Goal: Task Accomplishment & Management: Use online tool/utility

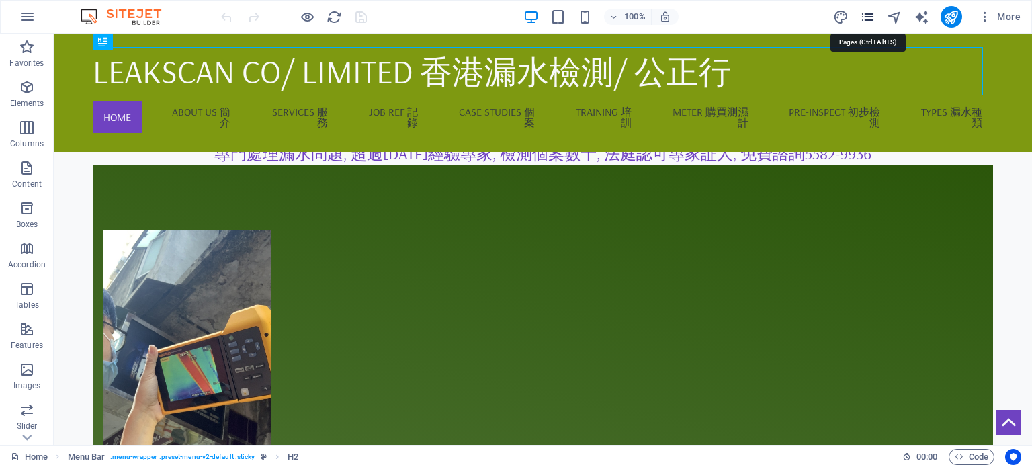
click at [863, 15] on icon "pages" at bounding box center [867, 16] width 15 height 15
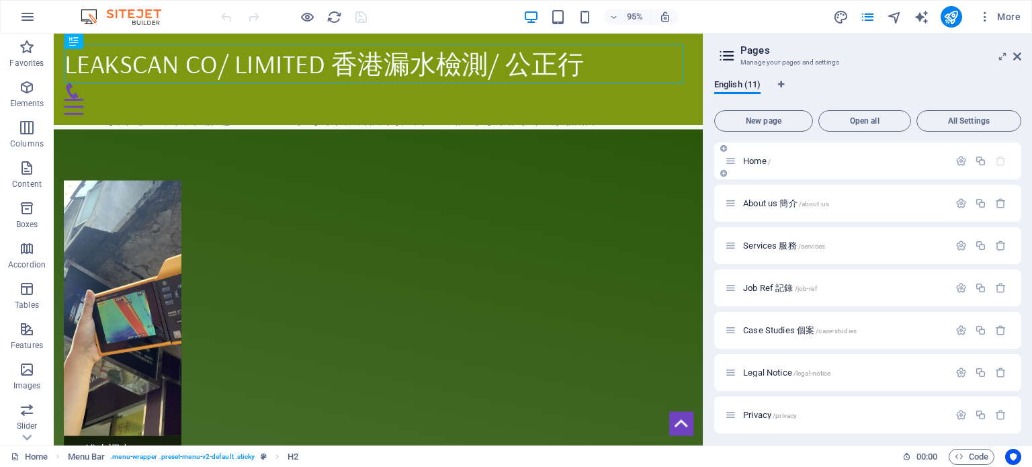
scroll to position [173, 0]
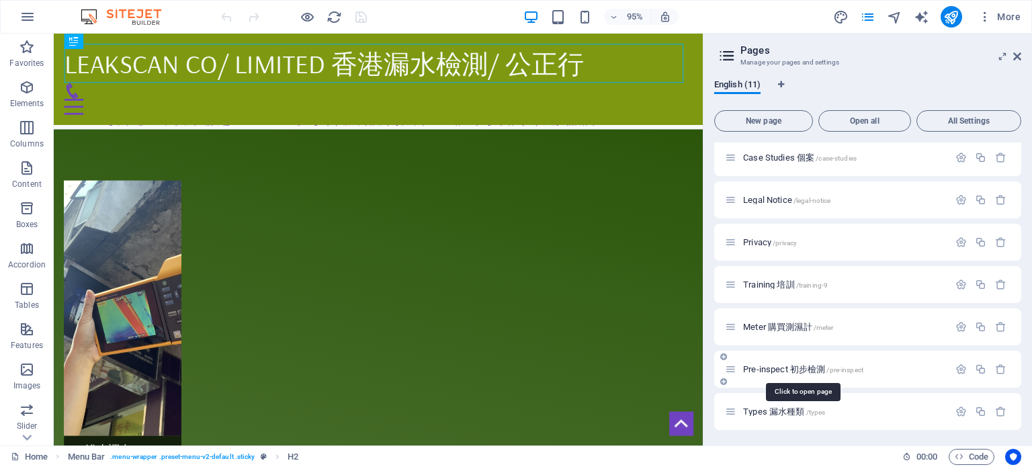
click at [806, 368] on span "Pre-inspect 初步檢測 /pre-inspect" at bounding box center [803, 369] width 120 height 10
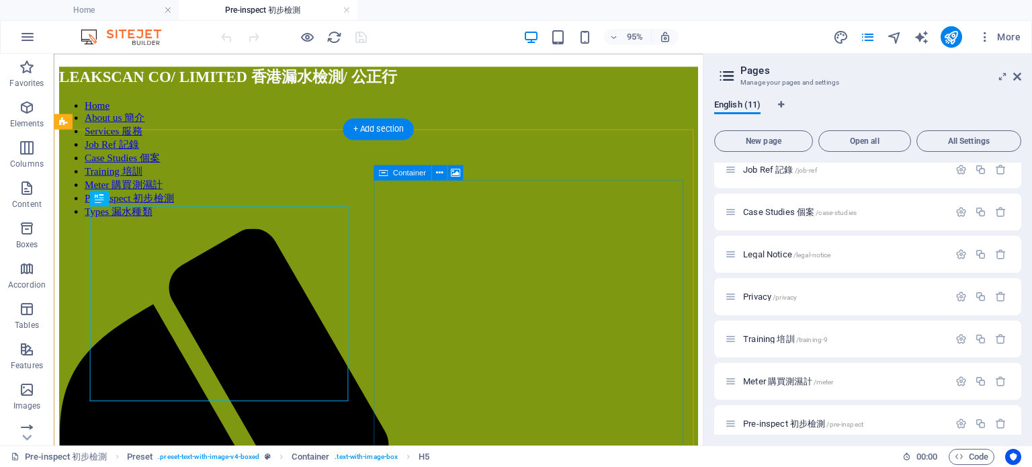
scroll to position [0, 0]
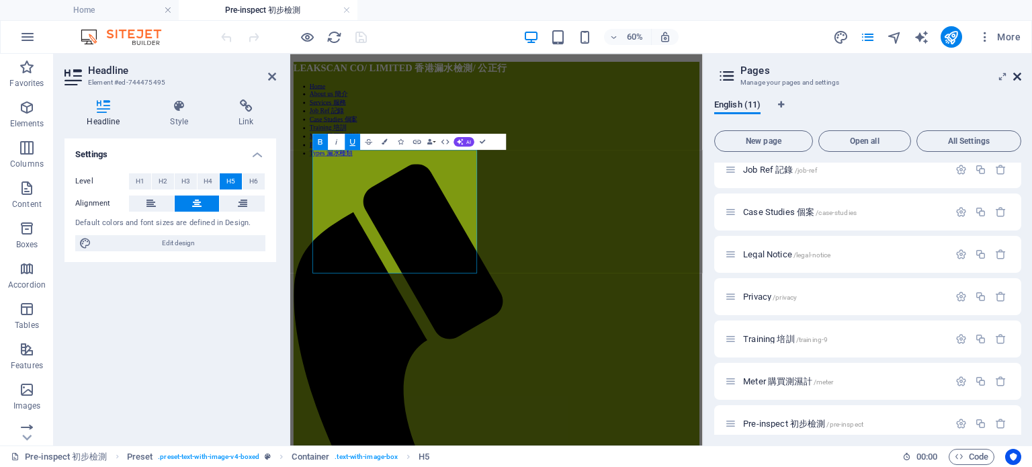
click at [1019, 71] on icon at bounding box center [1017, 76] width 8 height 11
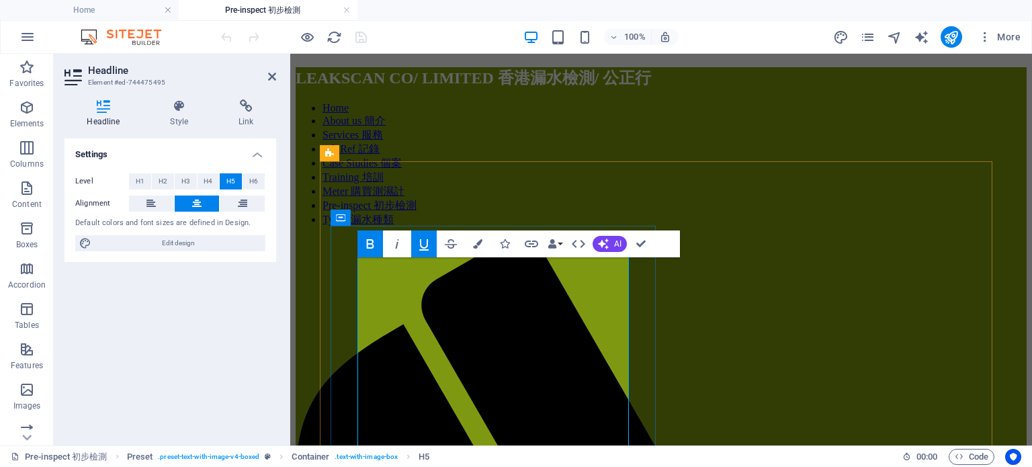
drag, startPoint x: 449, startPoint y: 304, endPoint x: 458, endPoint y: 306, distance: 9.5
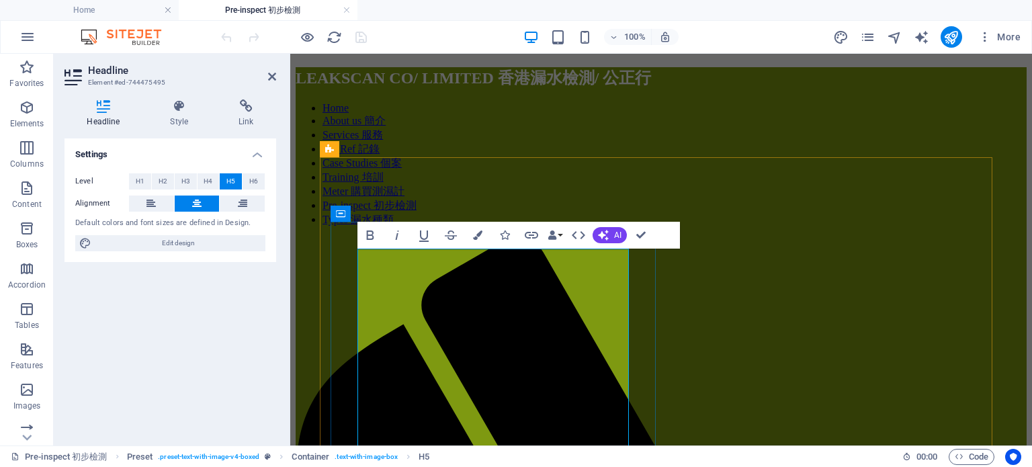
scroll to position [67, 0]
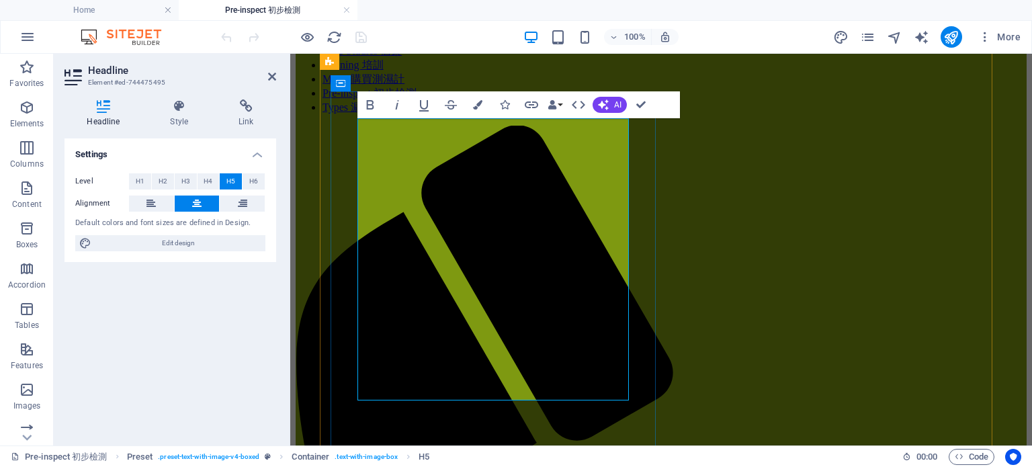
scroll to position [134, 0]
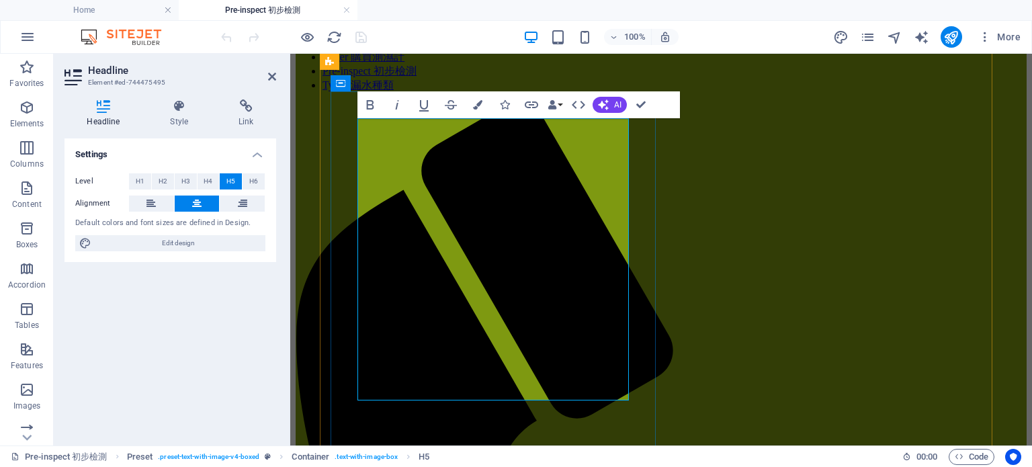
drag, startPoint x: 571, startPoint y: 307, endPoint x: 491, endPoint y: 304, distance: 80.7
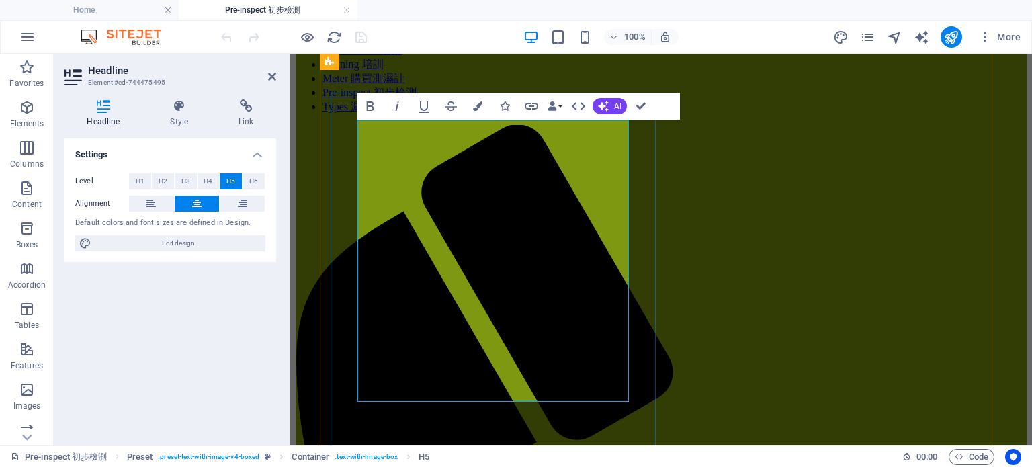
scroll to position [0, 0]
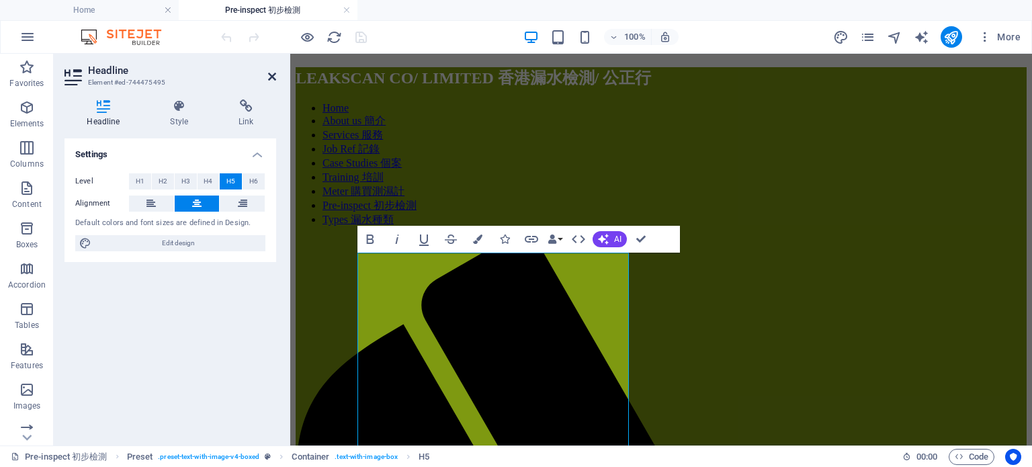
click at [272, 81] on icon at bounding box center [272, 76] width 8 height 11
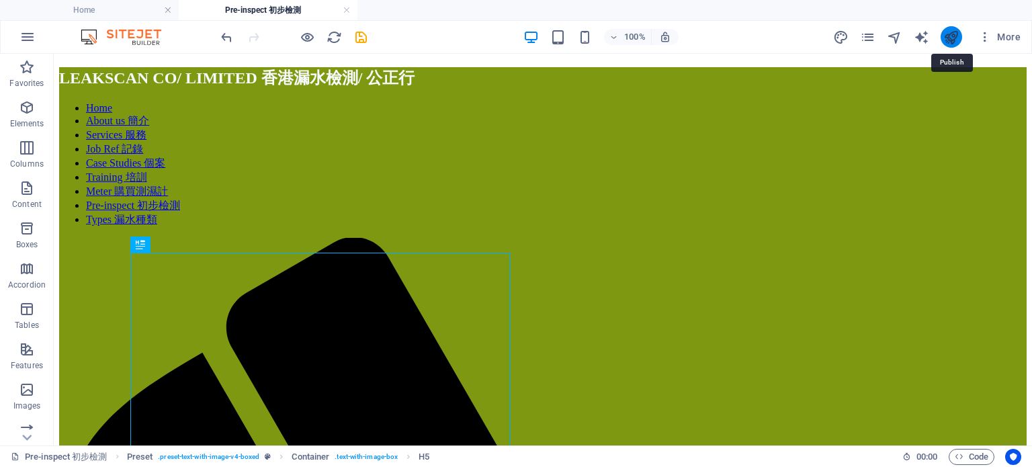
click at [951, 40] on icon "publish" at bounding box center [951, 37] width 15 height 15
